Goal: Complete application form: Complete application form

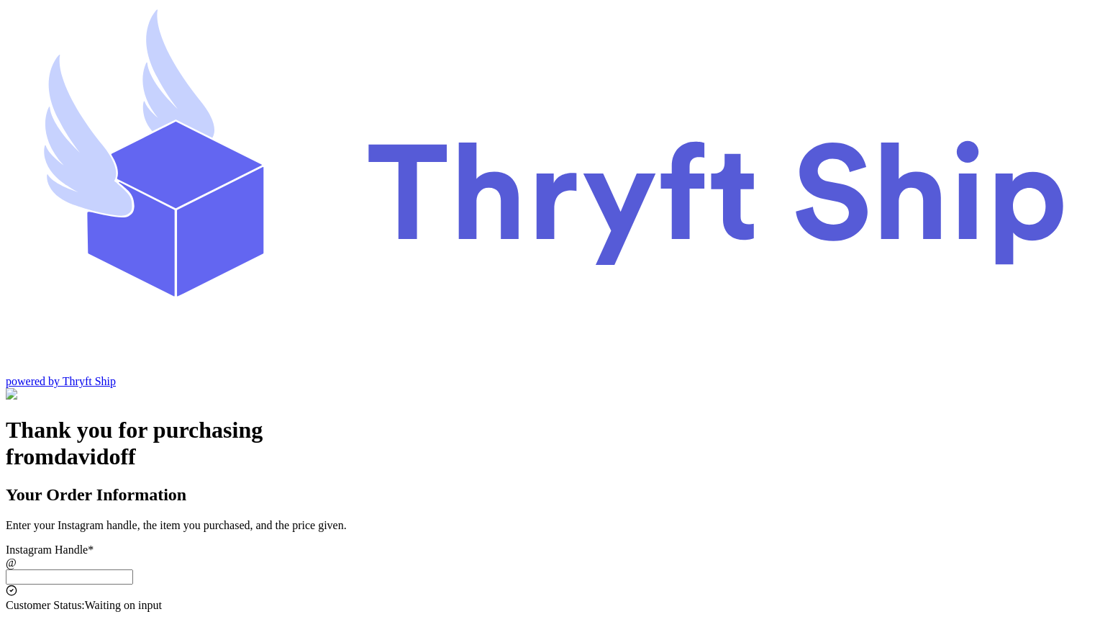
click at [133, 569] on input "Instagram Handle *" at bounding box center [69, 576] width 127 height 15
type input "customer1"
type input "Charlotte"
type input "93013"
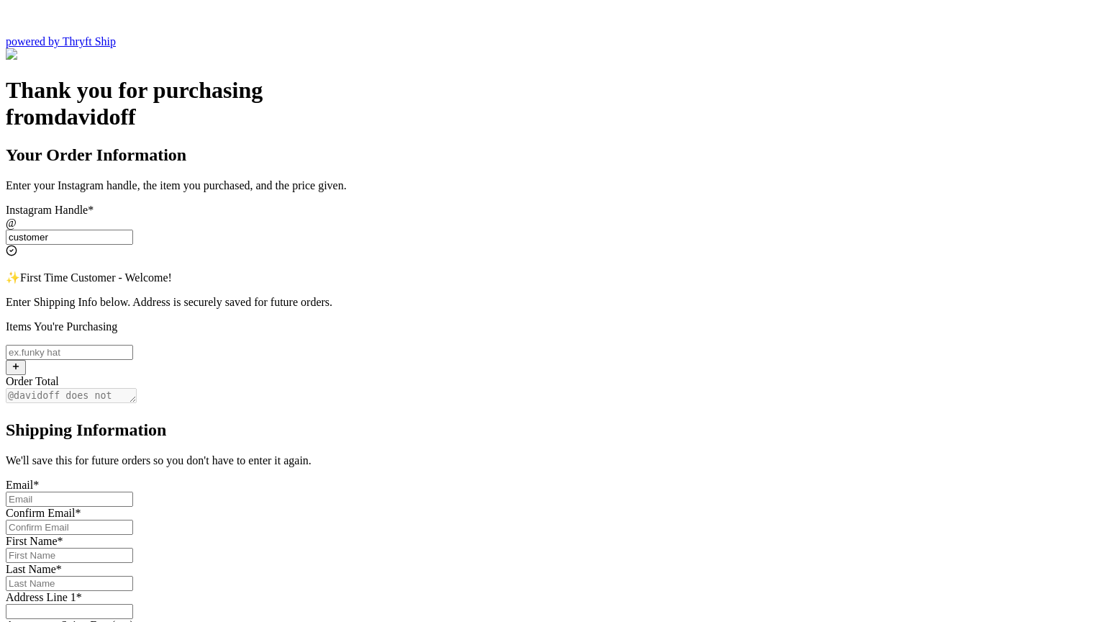
scroll to position [339, 0]
type input "customer"
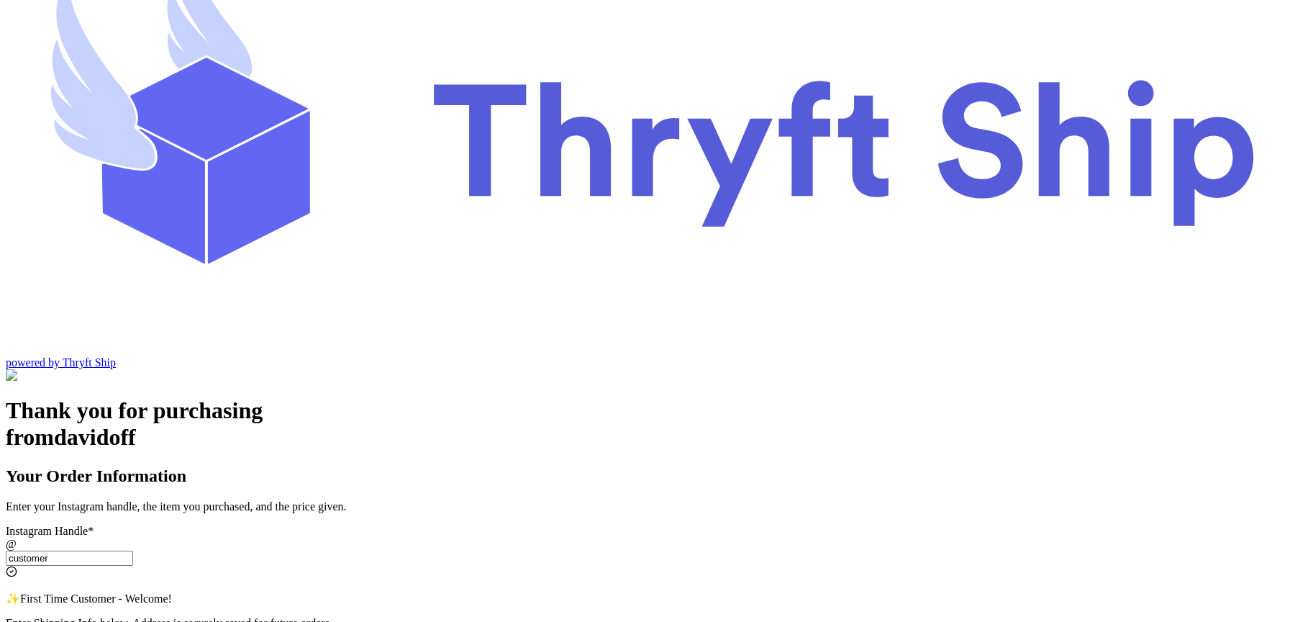
scroll to position [86, 0]
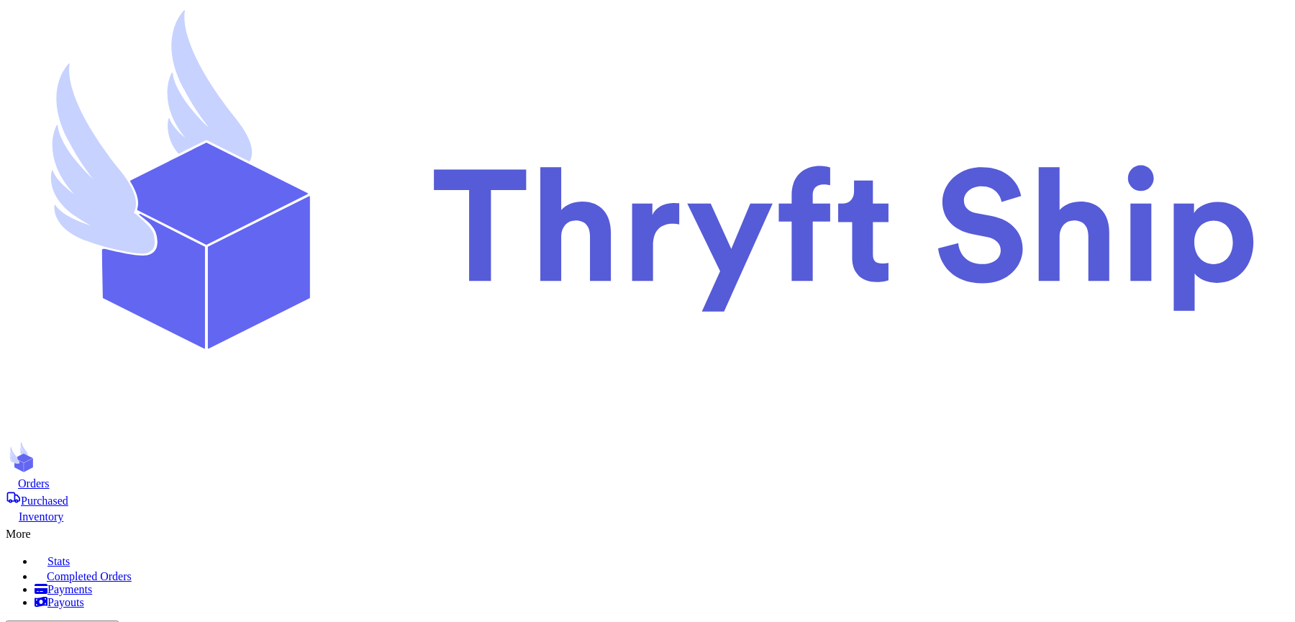
scroll to position [357, 0]
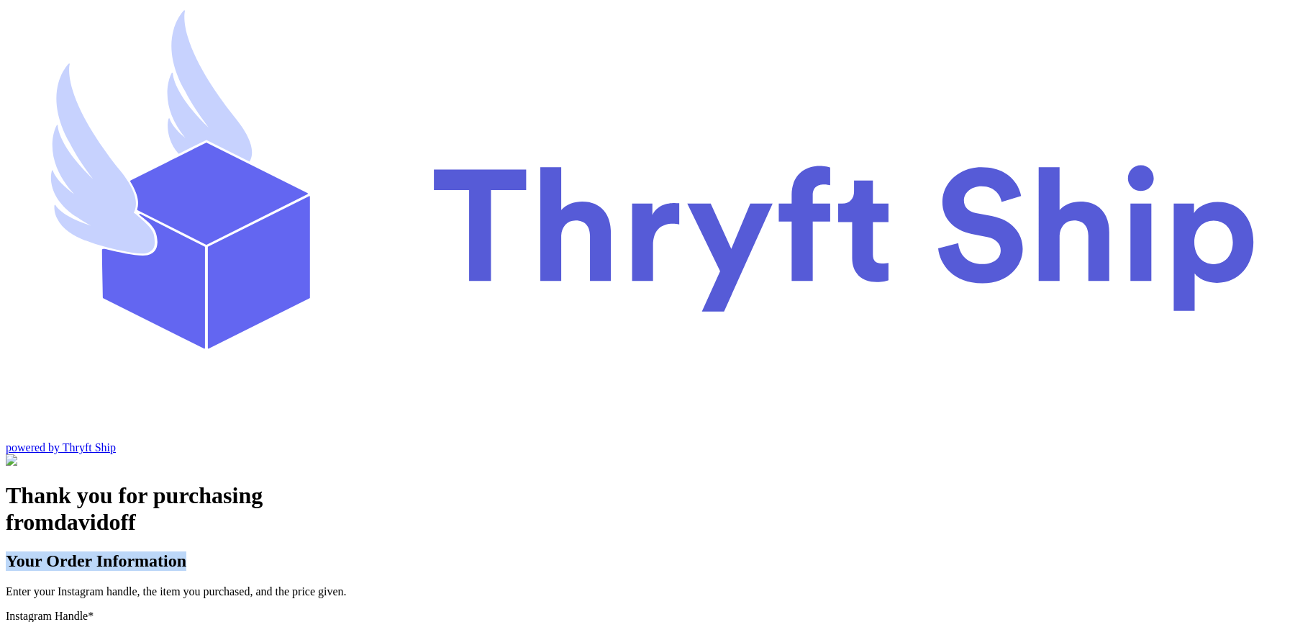
drag, startPoint x: 460, startPoint y: 171, endPoint x: 674, endPoint y: 171, distance: 214.4
click at [674, 551] on h2 "Your Order Information" at bounding box center [648, 560] width 1284 height 19
copy h2 "Your Order Information"
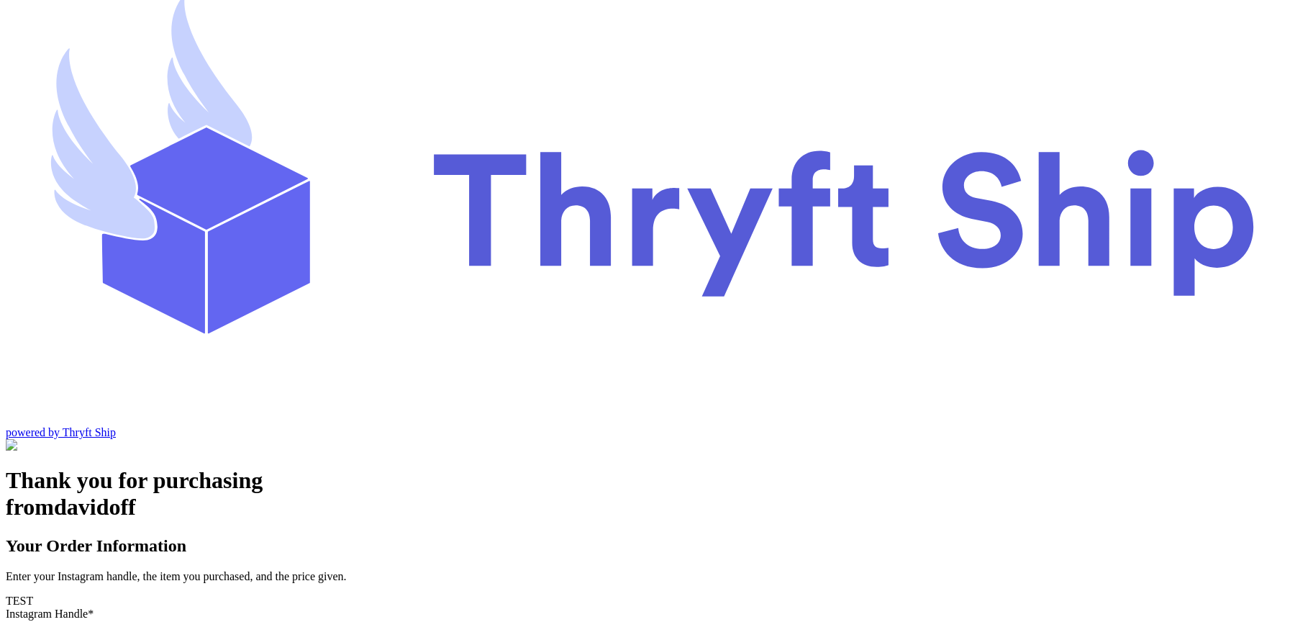
type input "customer1"
type input "Charlotte"
type input "93013"
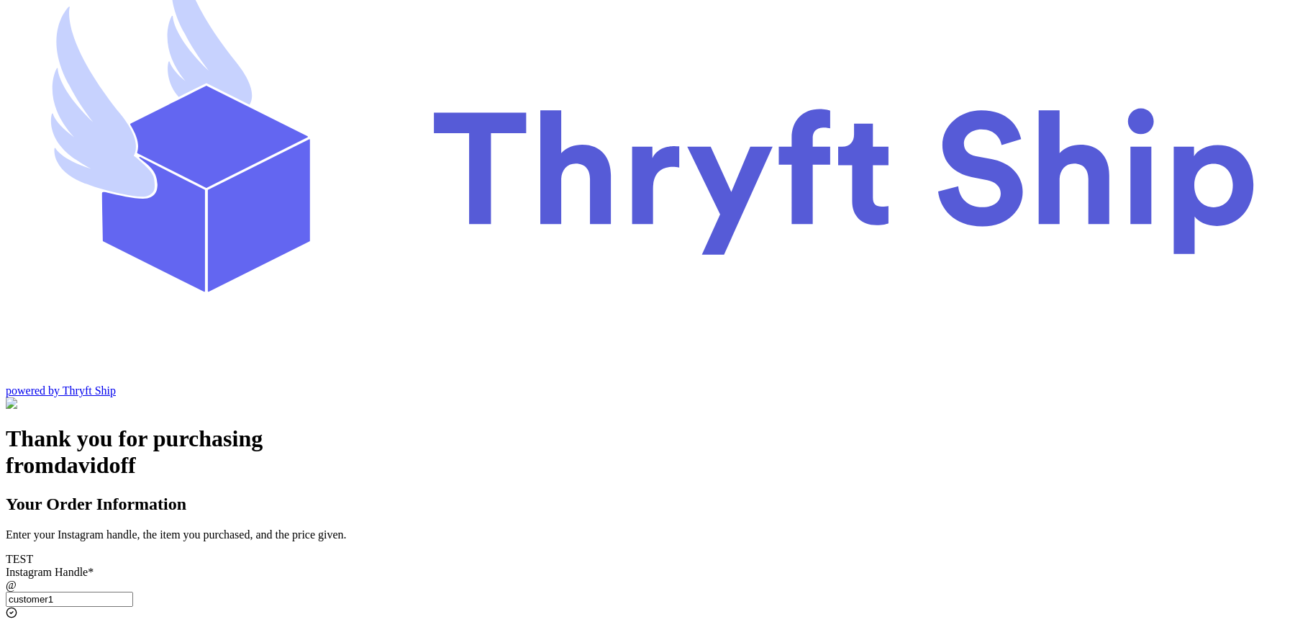
scroll to position [112, 0]
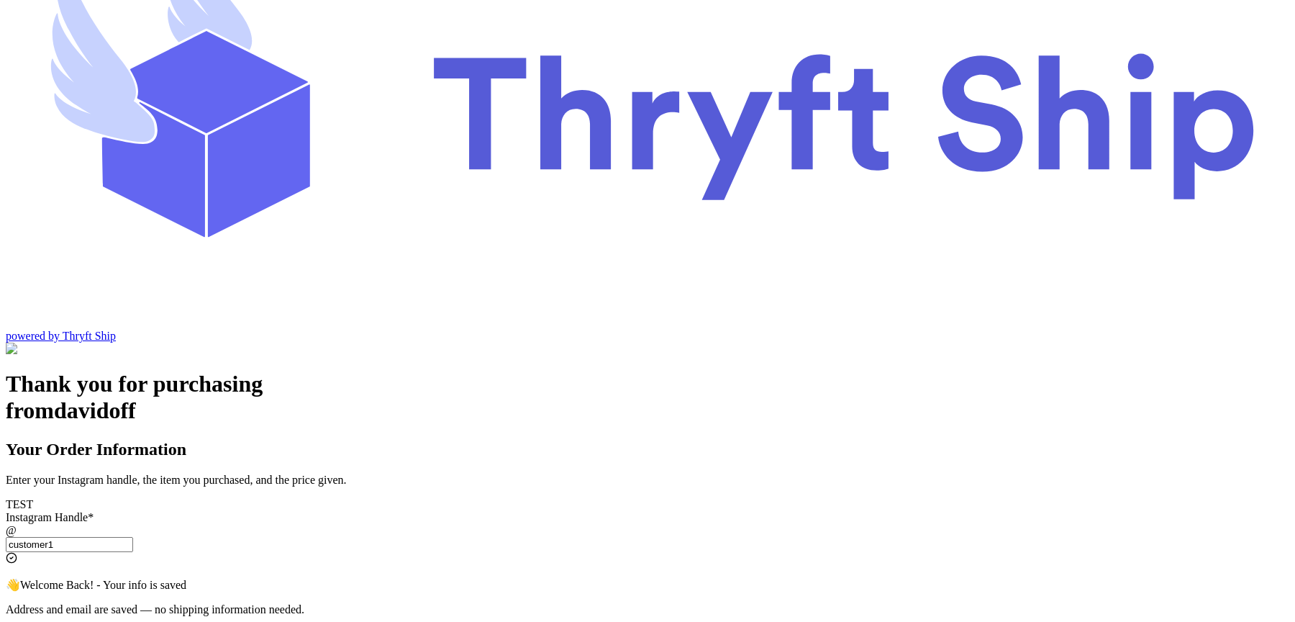
type input "customer1"
